Goal: Information Seeking & Learning: Learn about a topic

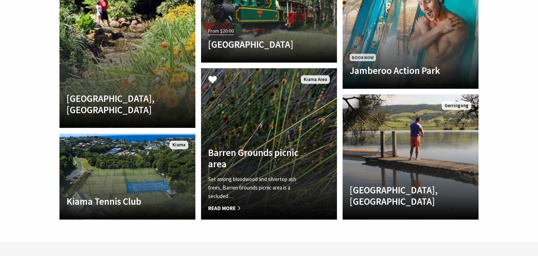
scroll to position [1569, 0]
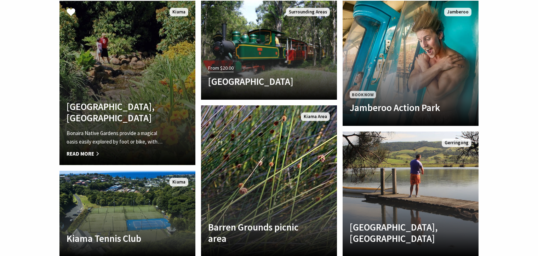
click at [111, 101] on h4 "[GEOGRAPHIC_DATA], [GEOGRAPHIC_DATA]" at bounding box center [116, 112] width 101 height 23
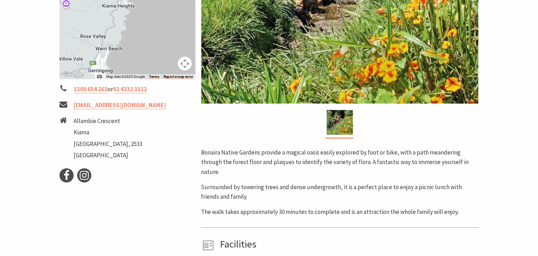
scroll to position [149, 0]
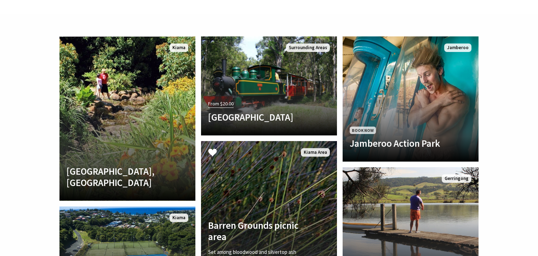
scroll to position [1569, 0]
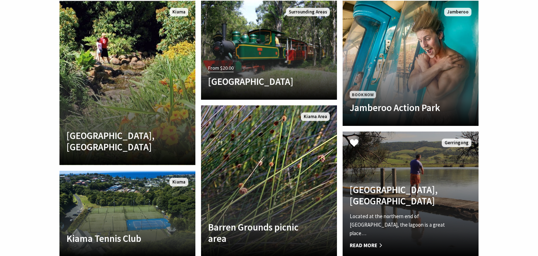
click at [386, 184] on h4 "Werri Lagoon, Gerringong" at bounding box center [399, 195] width 101 height 23
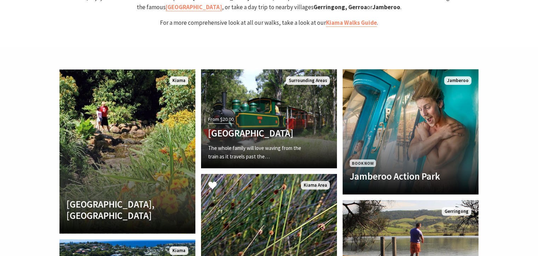
scroll to position [1494, 0]
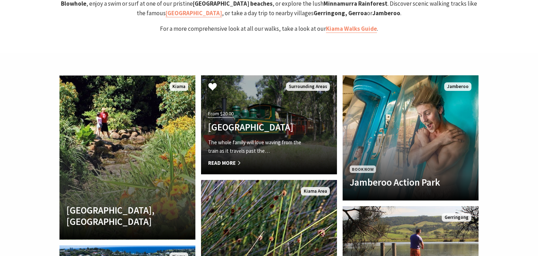
click at [246, 121] on h4 "Illawarra Light Railway Museum" at bounding box center [258, 126] width 101 height 11
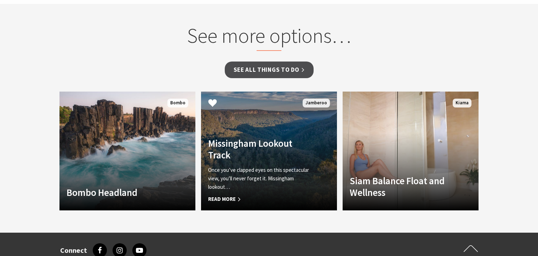
scroll to position [710, 0]
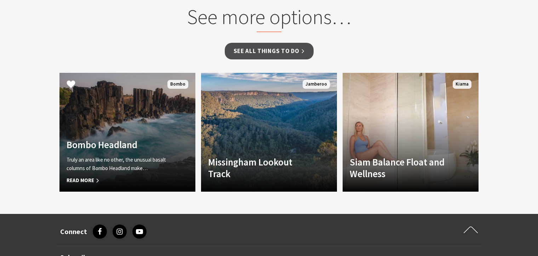
click at [103, 142] on h4 "Bombo Headland" at bounding box center [116, 144] width 101 height 11
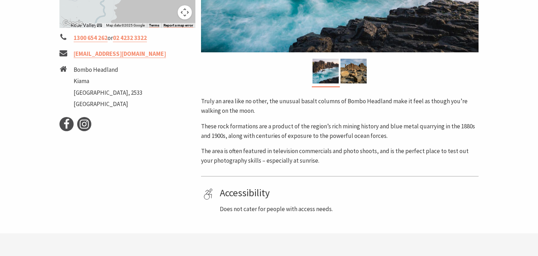
scroll to position [224, 0]
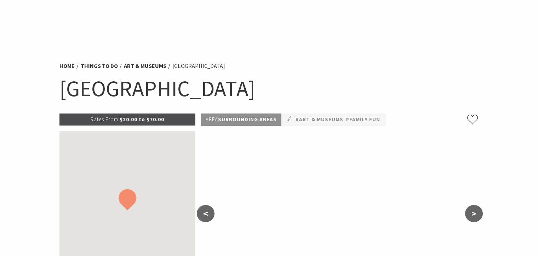
scroll to position [710, 0]
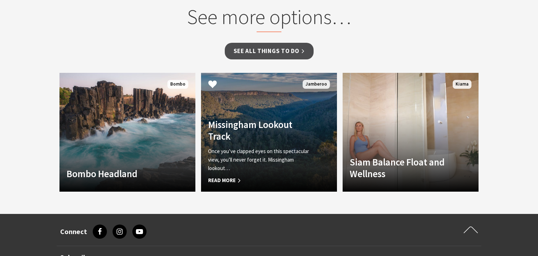
click at [248, 125] on h4 "Missingham Lookout Track" at bounding box center [258, 130] width 101 height 23
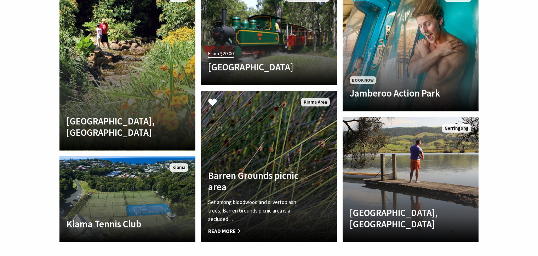
scroll to position [1606, 0]
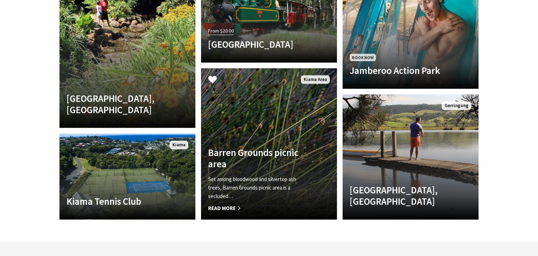
click at [259, 147] on h4 "Barren Grounds picnic area" at bounding box center [258, 158] width 101 height 23
